Goal: Navigation & Orientation: Find specific page/section

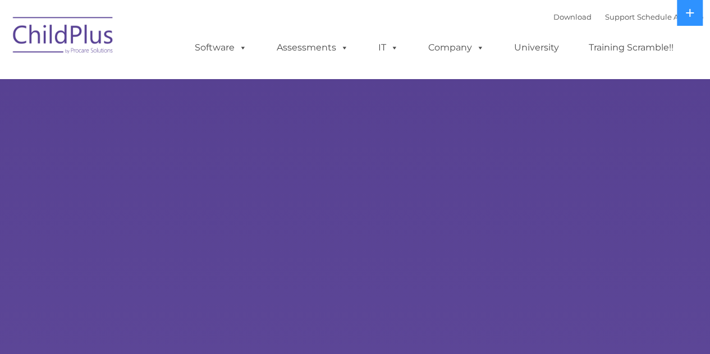
select select "MEDIUM"
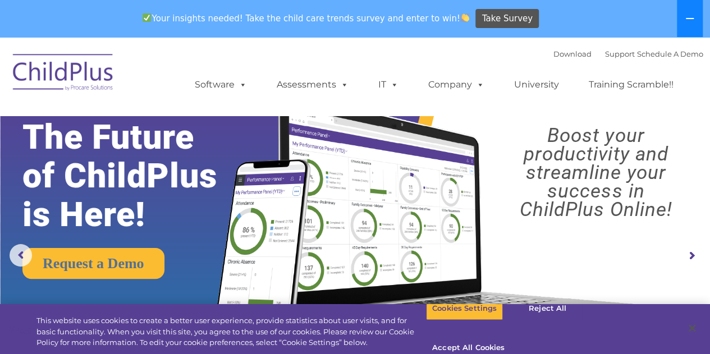
click at [687, 25] on button at bounding box center [690, 18] width 26 height 37
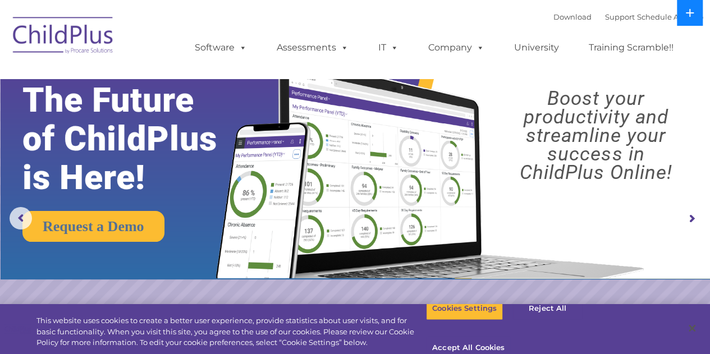
click at [692, 13] on icon at bounding box center [690, 13] width 8 height 8
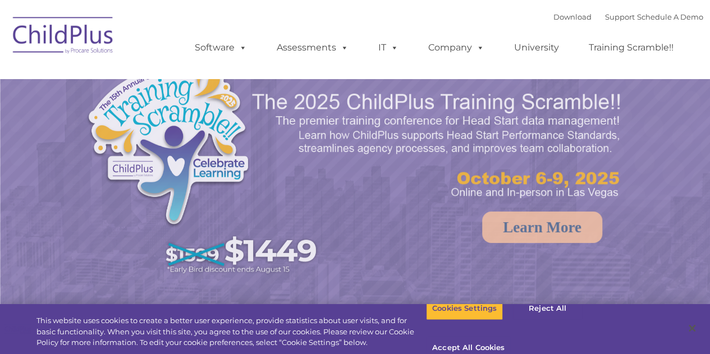
select select "MEDIUM"
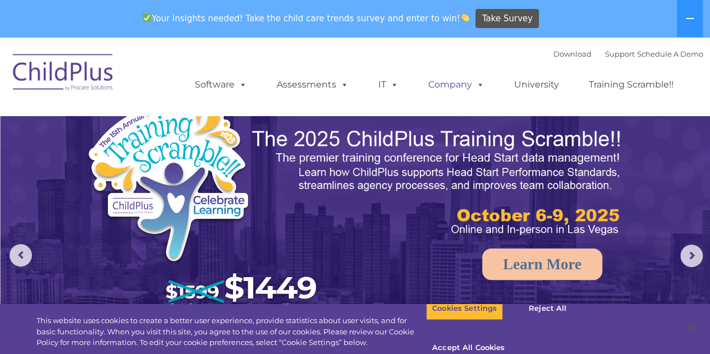
click at [478, 84] on span at bounding box center [478, 84] width 12 height 11
click at [467, 85] on link "Company" at bounding box center [456, 84] width 79 height 22
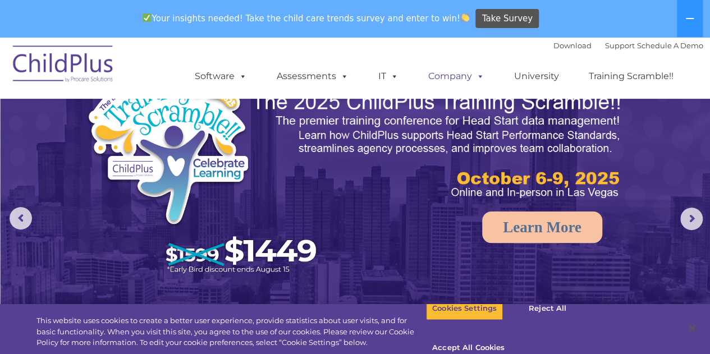
click at [480, 81] on span at bounding box center [478, 76] width 12 height 11
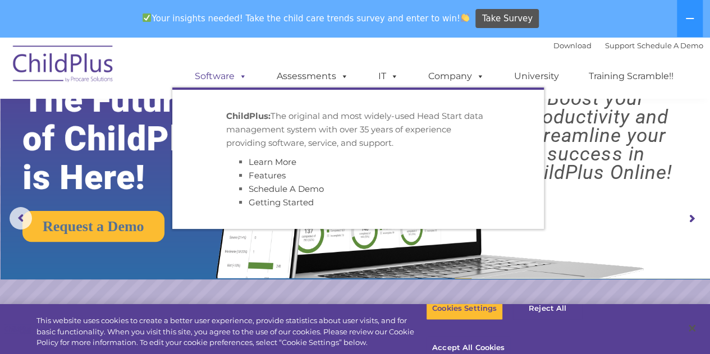
click at [238, 81] on span at bounding box center [241, 76] width 12 height 11
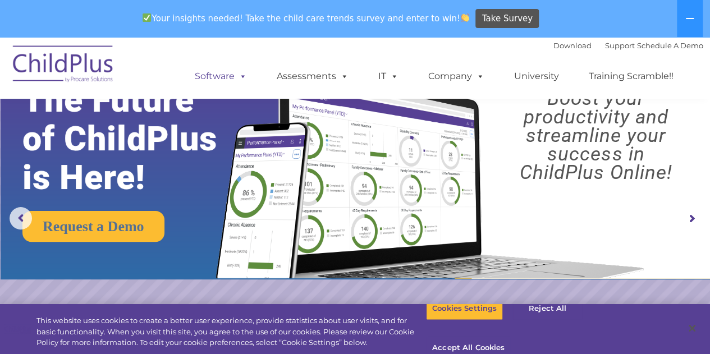
click at [239, 73] on span at bounding box center [241, 76] width 12 height 11
click at [310, 77] on link "Assessments" at bounding box center [312, 76] width 94 height 22
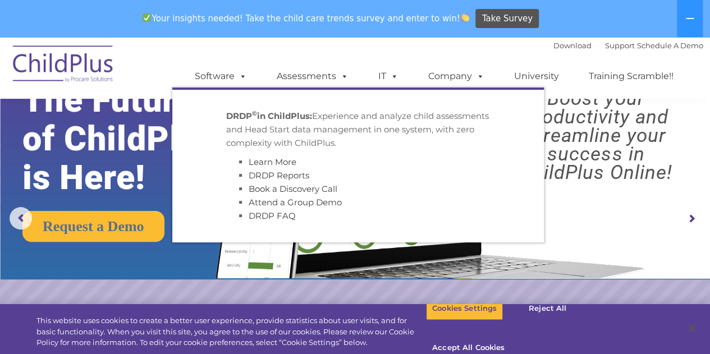
click at [406, 49] on div "Download Support | Schedule A Demo  MENU MENU Software ChildPlus: The original…" at bounding box center [437, 68] width 531 height 62
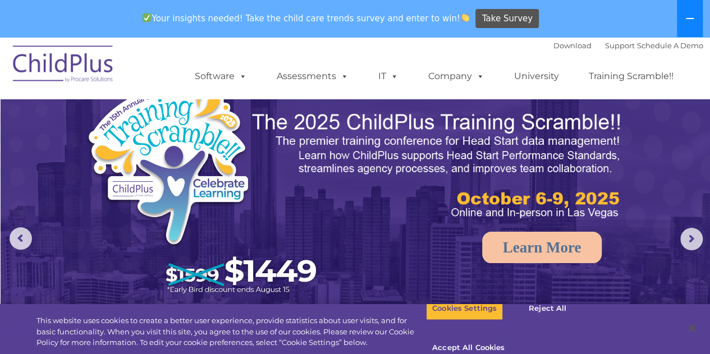
click at [698, 13] on button at bounding box center [690, 18] width 26 height 37
